Goal: Obtain resource: Download file/media

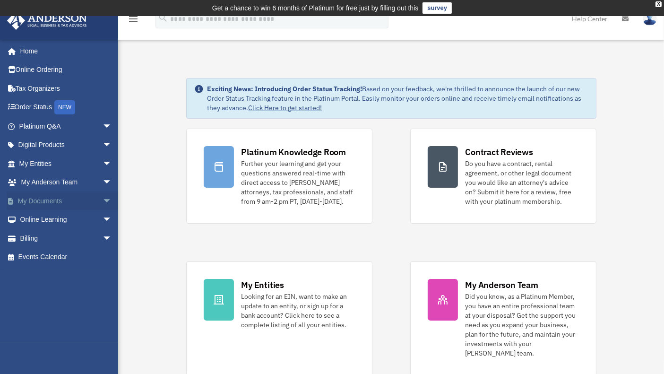
click at [103, 200] on span "arrow_drop_down" at bounding box center [112, 200] width 19 height 19
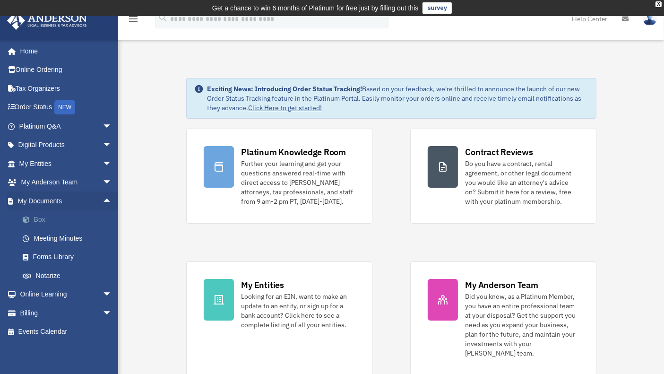
click at [42, 220] on link "Box" at bounding box center [69, 219] width 113 height 19
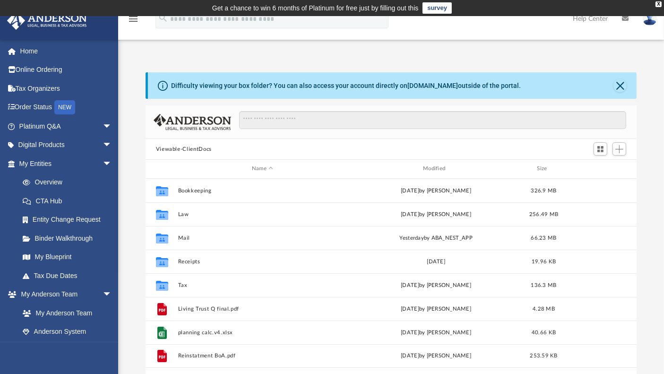
scroll to position [207, 483]
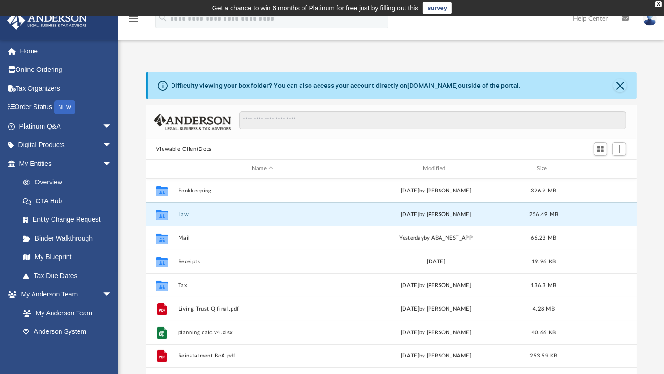
click at [185, 214] on button "Law" at bounding box center [262, 214] width 169 height 6
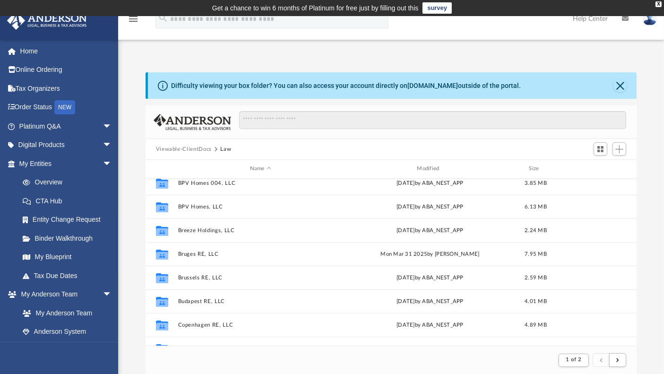
scroll to position [367, 0]
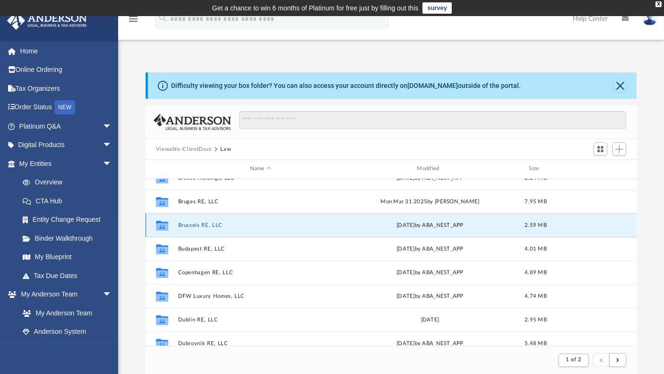
click at [189, 225] on button "Brussels RE, LLC" at bounding box center [260, 225] width 165 height 6
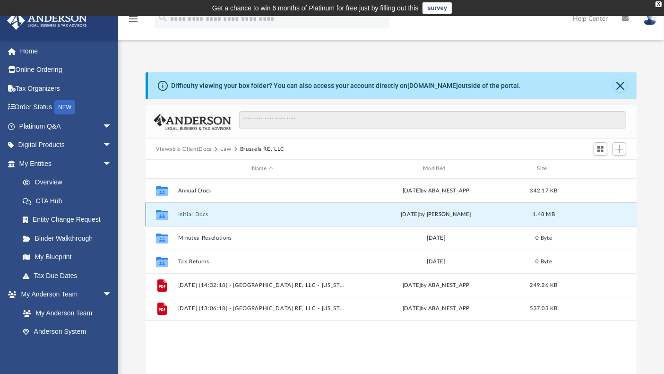
click at [191, 214] on button "Initial Docs" at bounding box center [262, 214] width 169 height 6
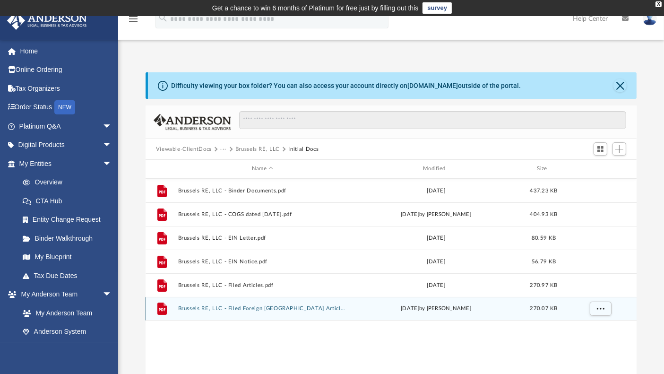
click at [253, 305] on button "Brussels RE, LLC - Filed Foreign [GEOGRAPHIC_DATA] Articles.pdf" at bounding box center [262, 308] width 169 height 6
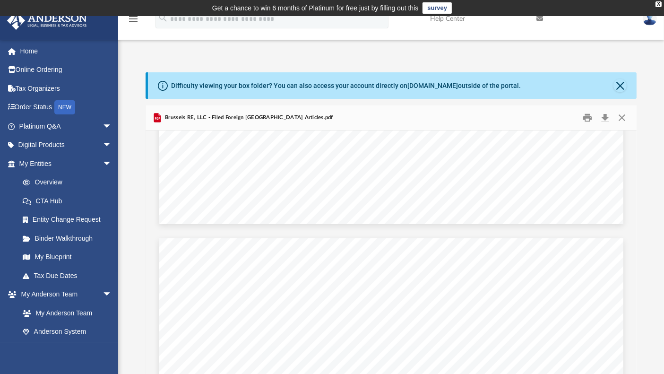
scroll to position [420, 0]
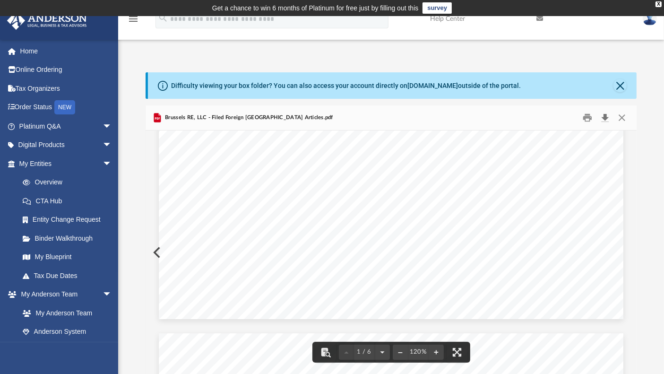
click at [604, 118] on button "Download" at bounding box center [605, 118] width 17 height 15
